Goal: Use online tool/utility: Utilize a website feature to perform a specific function

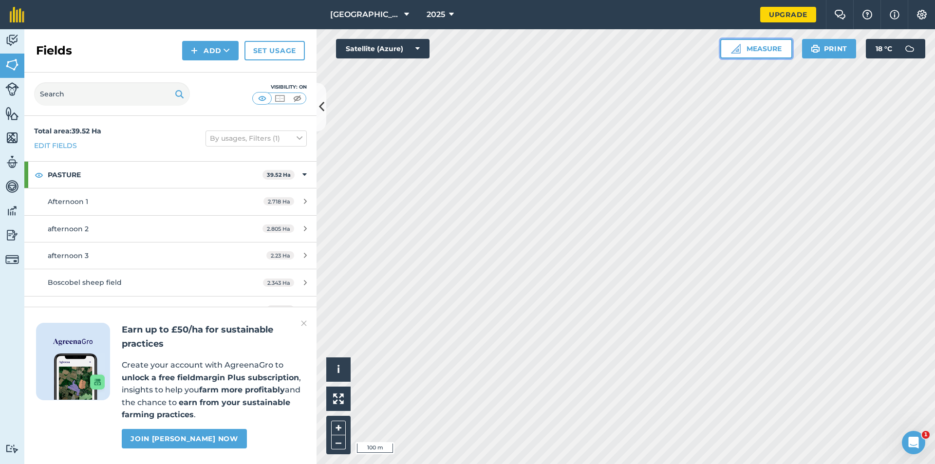
click at [764, 49] on button "Measure" at bounding box center [756, 48] width 72 height 19
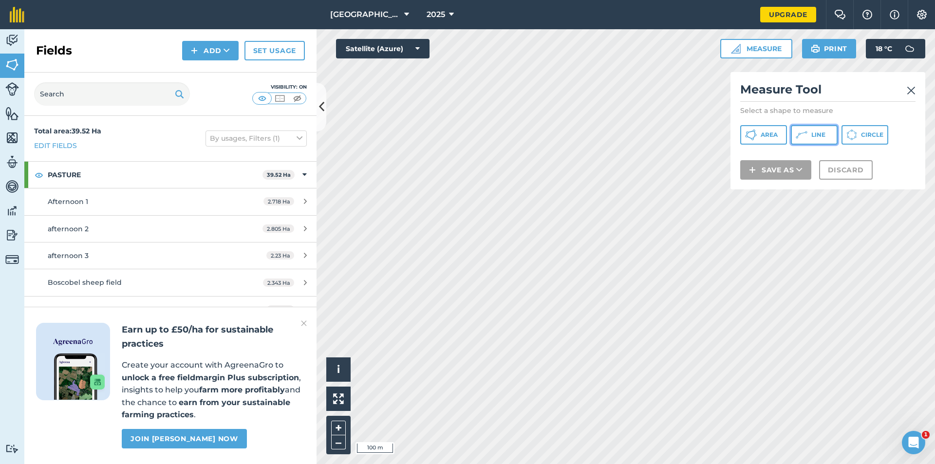
click at [809, 134] on button "Line" at bounding box center [814, 134] width 47 height 19
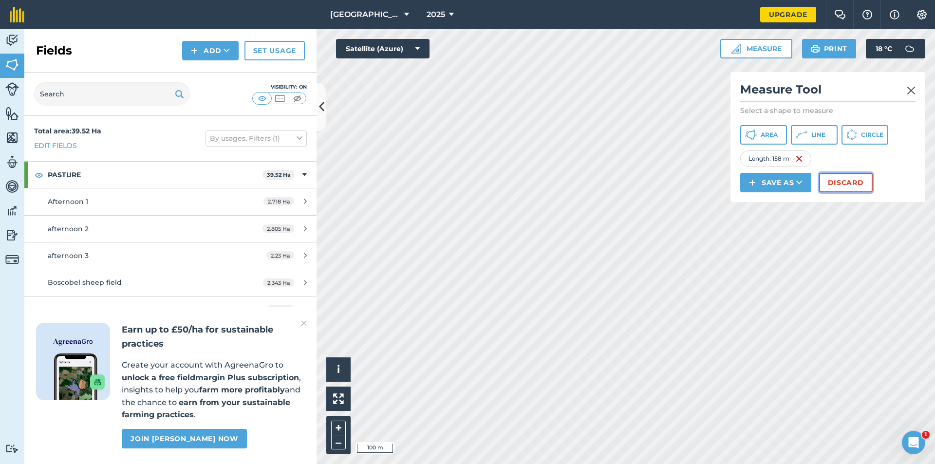
click at [849, 183] on button "Discard" at bounding box center [846, 182] width 54 height 19
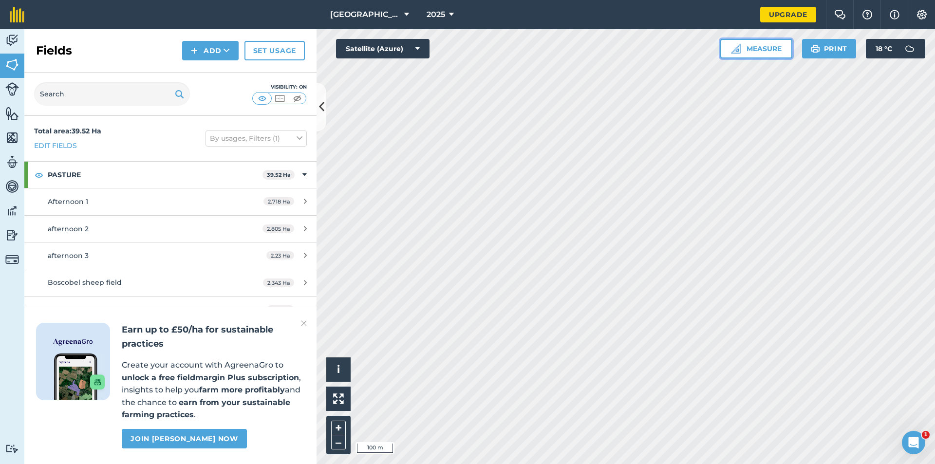
click at [757, 52] on button "Measure" at bounding box center [756, 48] width 72 height 19
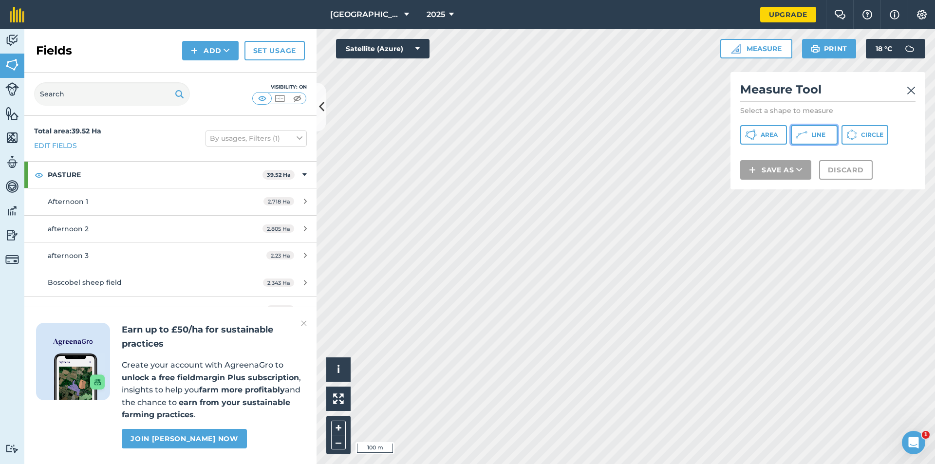
click at [814, 133] on span "Line" at bounding box center [819, 135] width 14 height 8
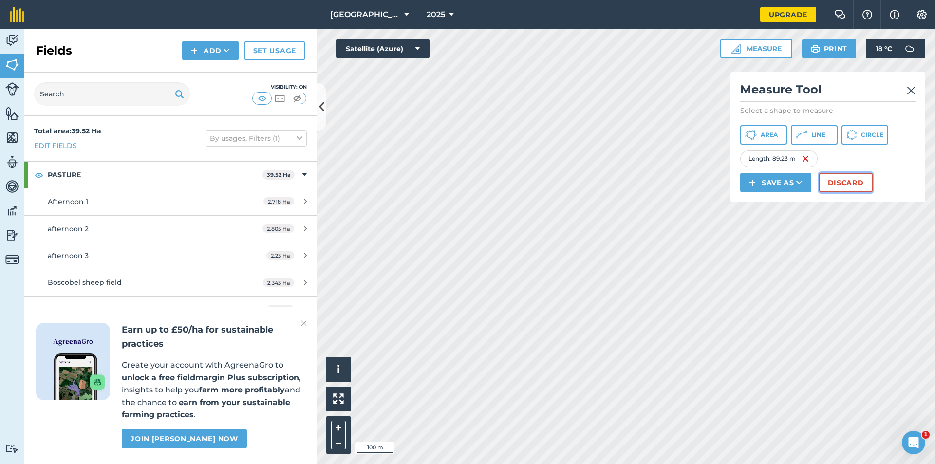
click at [852, 177] on button "Discard" at bounding box center [846, 182] width 54 height 19
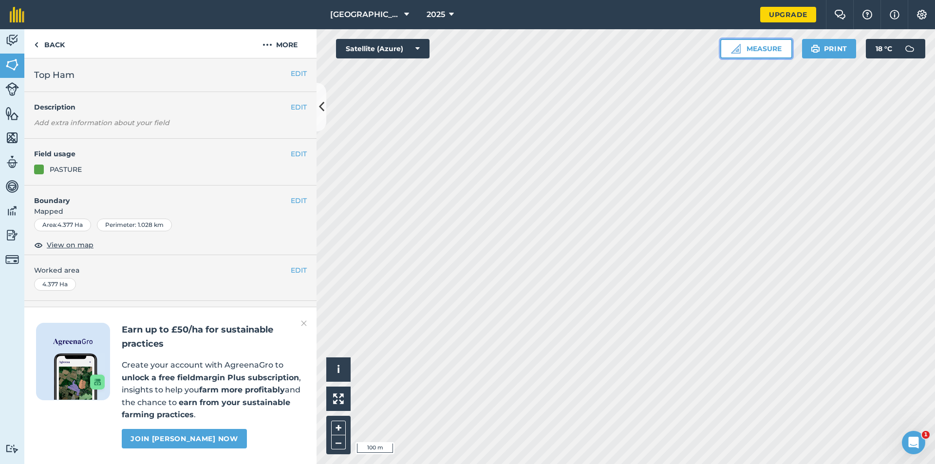
click at [770, 51] on button "Measure" at bounding box center [756, 48] width 72 height 19
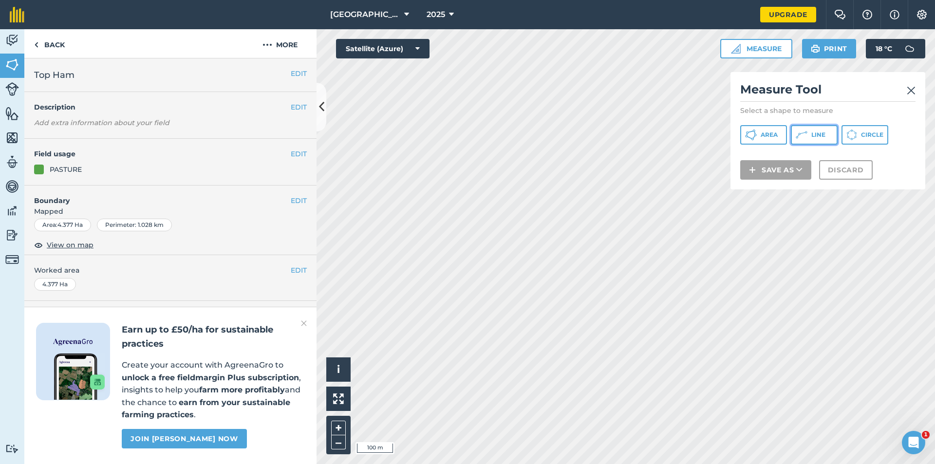
click at [800, 133] on icon at bounding box center [799, 134] width 2 height 2
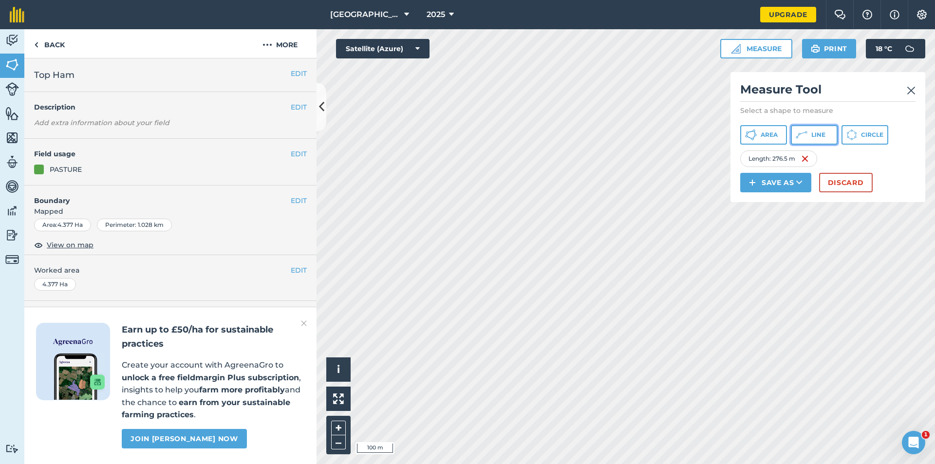
click at [809, 135] on button "Line" at bounding box center [814, 134] width 47 height 19
click at [844, 186] on button "Discard" at bounding box center [846, 182] width 54 height 19
